Goal: Task Accomplishment & Management: Manage account settings

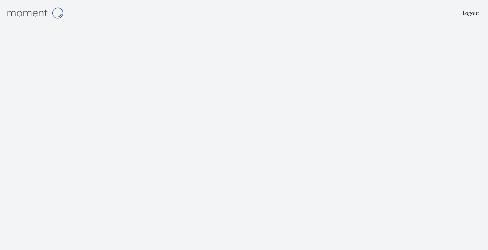
scroll to position [3, 0]
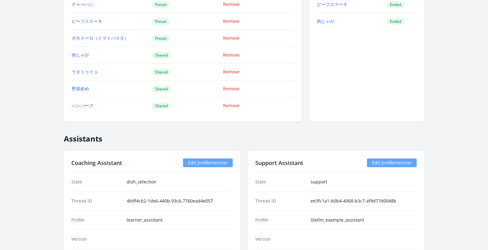
scroll to position [823, 0]
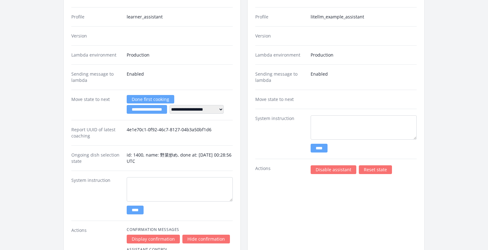
click at [331, 170] on link "Disable assistant" at bounding box center [334, 169] width 46 height 9
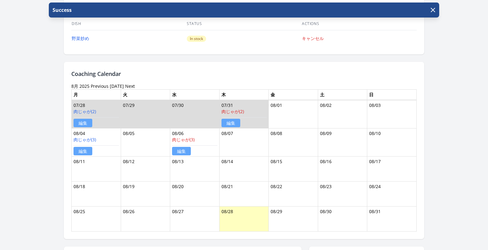
scroll to position [304, 0]
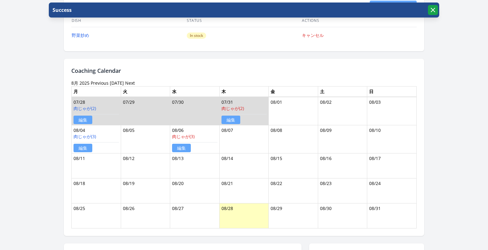
click at [435, 11] on icon "button" at bounding box center [433, 10] width 8 height 8
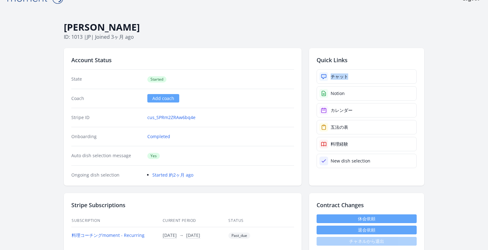
scroll to position [0, 0]
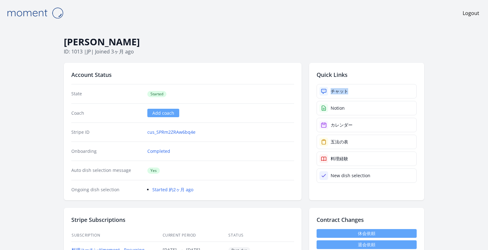
drag, startPoint x: 145, startPoint y: 2, endPoint x: 64, endPoint y: 41, distance: 90.2
click at [64, 41] on h1 "[PERSON_NAME]" at bounding box center [244, 42] width 360 height 12
copy h1 "[PERSON_NAME]"
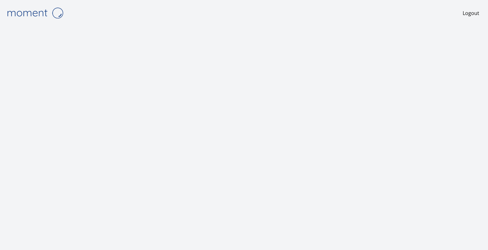
scroll to position [3, 0]
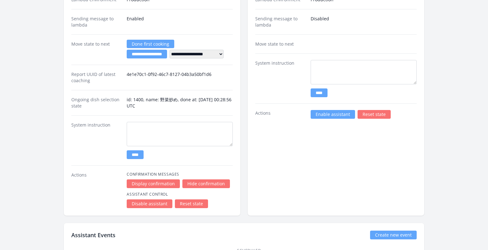
scroll to position [931, 0]
